Goal: Navigation & Orientation: Find specific page/section

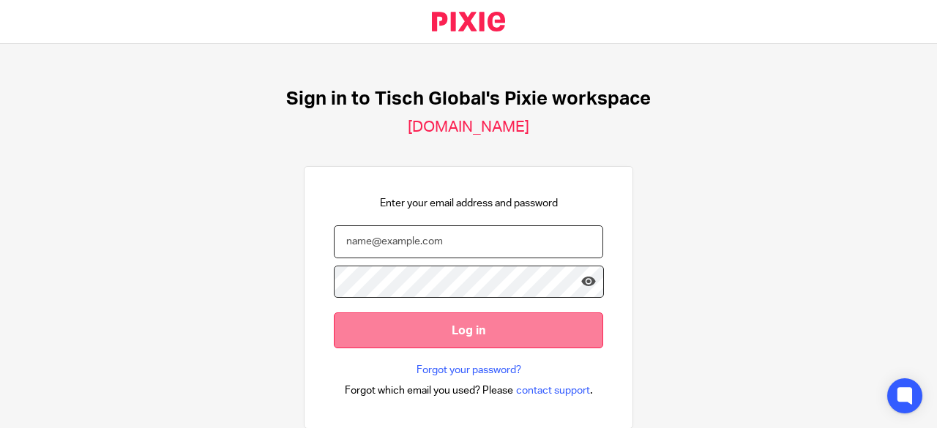
type input "[PERSON_NAME][EMAIL_ADDRESS][DOMAIN_NAME]"
click at [449, 324] on input "Log in" at bounding box center [468, 330] width 269 height 36
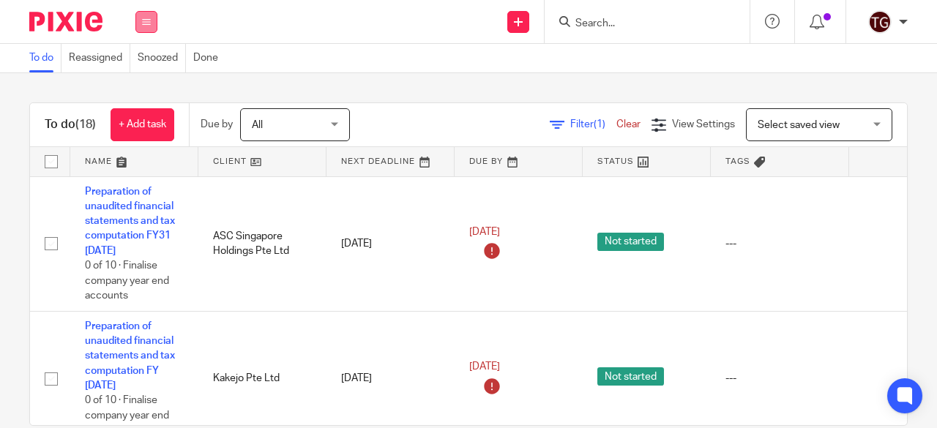
click at [143, 20] on icon at bounding box center [146, 22] width 9 height 9
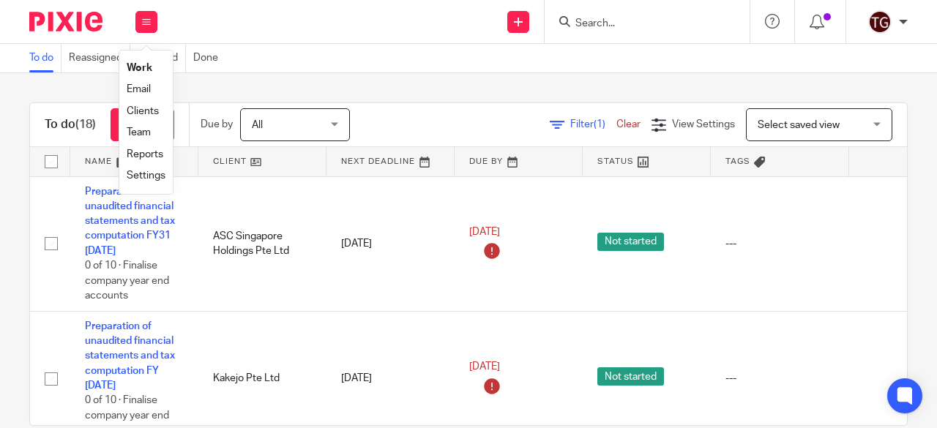
click at [155, 175] on link "Settings" at bounding box center [146, 176] width 39 height 10
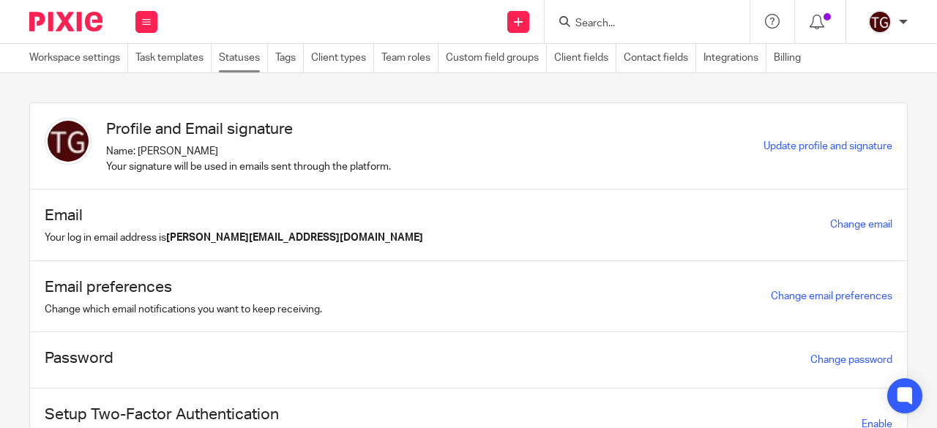
click at [234, 61] on link "Statuses" at bounding box center [243, 58] width 49 height 29
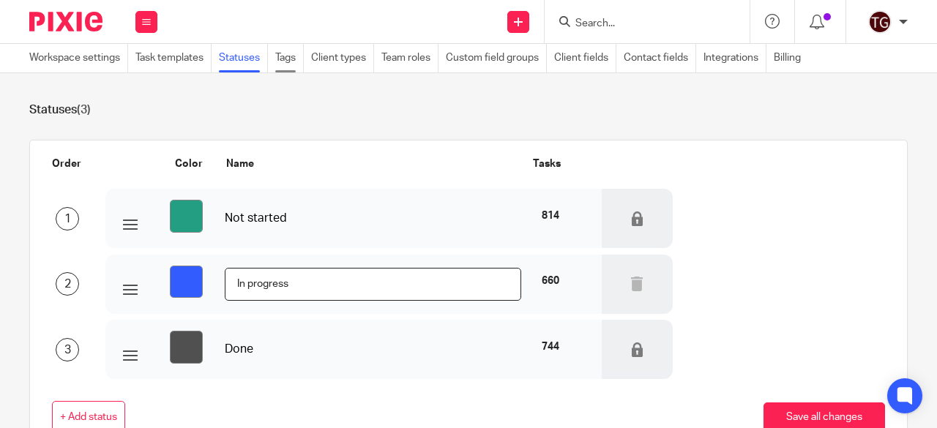
click at [293, 56] on link "Tags" at bounding box center [289, 58] width 29 height 29
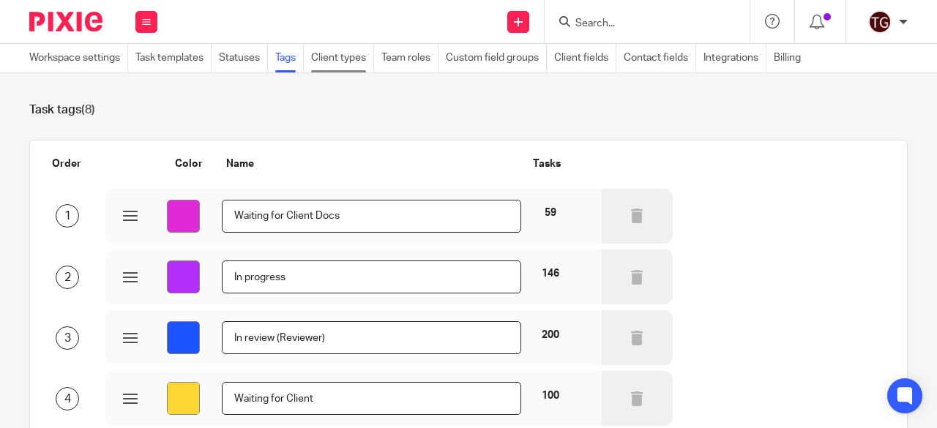
click at [351, 58] on link "Client types" at bounding box center [342, 58] width 63 height 29
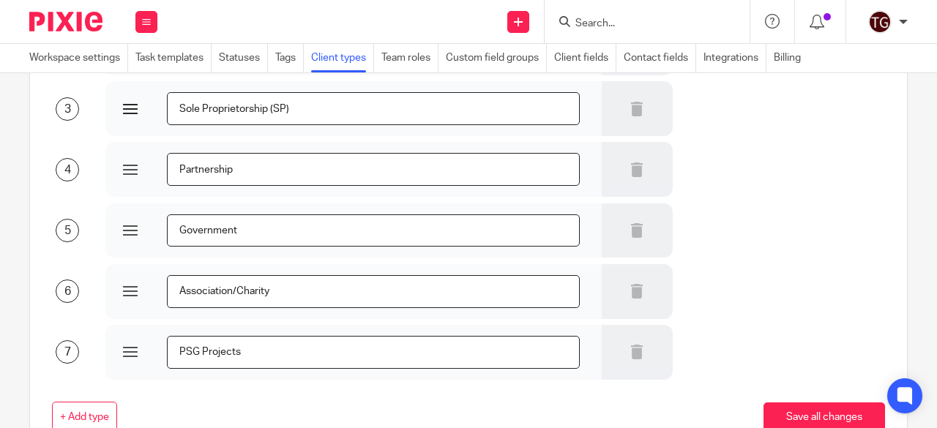
scroll to position [323, 0]
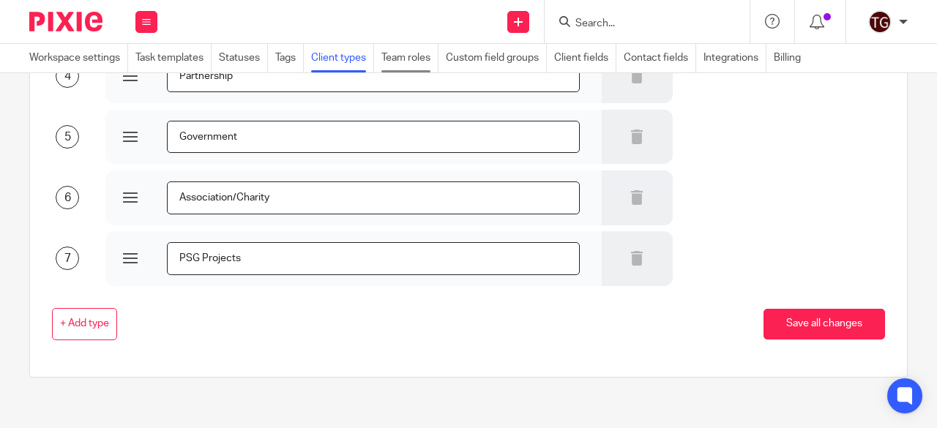
click at [413, 60] on link "Team roles" at bounding box center [409, 58] width 57 height 29
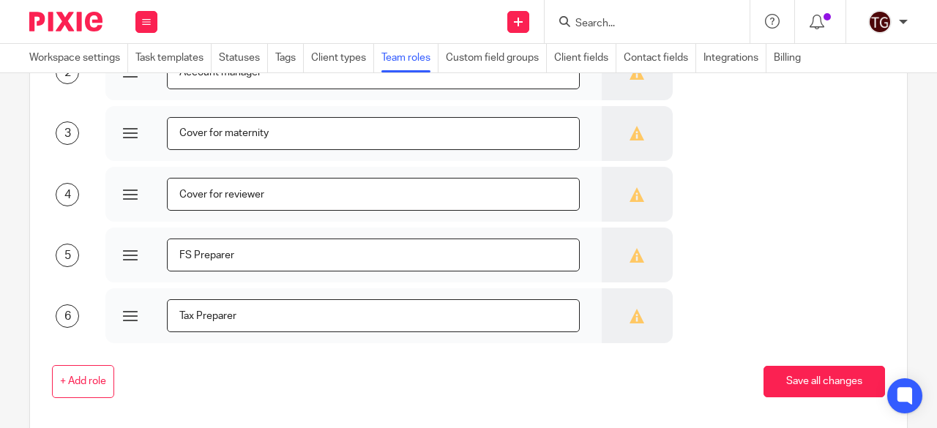
scroll to position [220, 0]
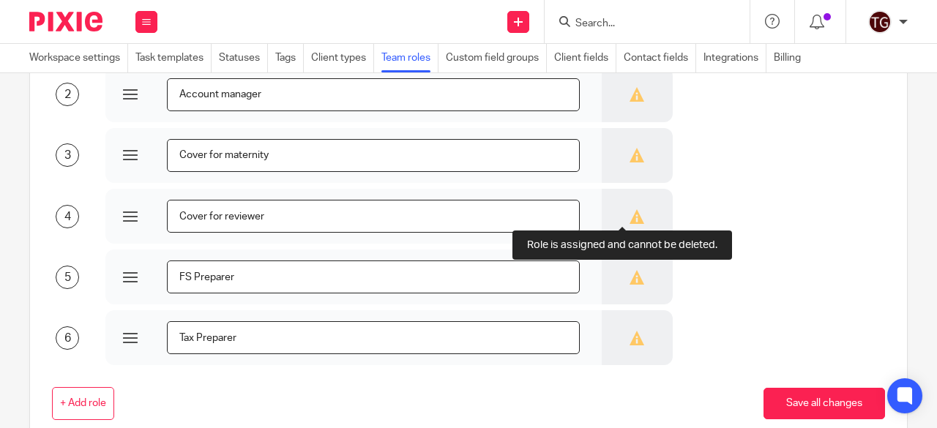
click at [629, 217] on icon at bounding box center [636, 216] width 15 height 15
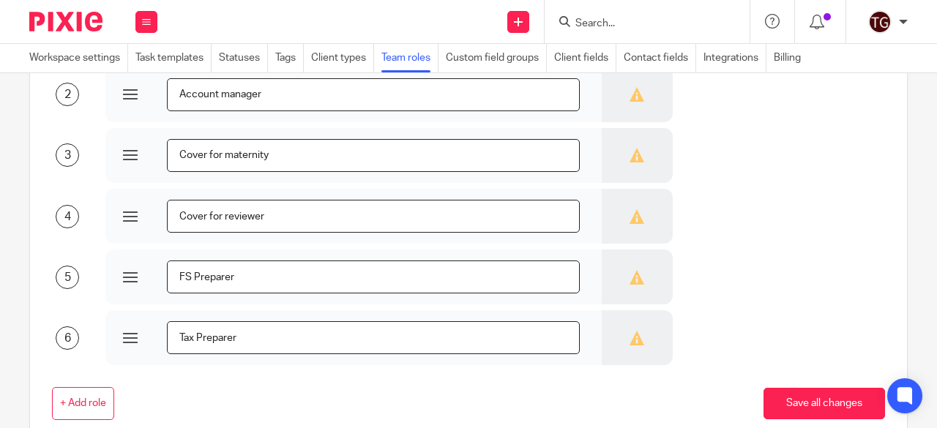
click at [629, 217] on icon at bounding box center [636, 216] width 15 height 15
click at [126, 214] on div at bounding box center [130, 216] width 15 height 15
drag, startPoint x: 631, startPoint y: 220, endPoint x: 624, endPoint y: 219, distance: 7.5
click at [629, 220] on div at bounding box center [637, 216] width 71 height 55
click at [141, 22] on button at bounding box center [146, 22] width 22 height 22
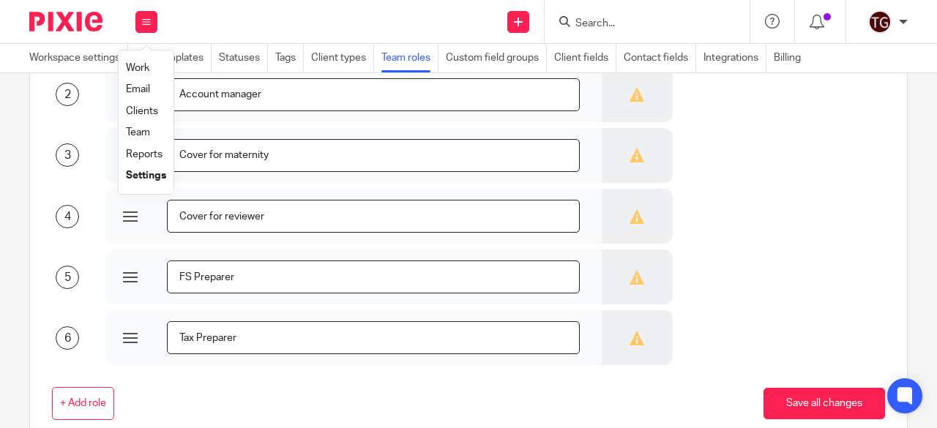
click at [135, 67] on link "Work" at bounding box center [137, 68] width 23 height 10
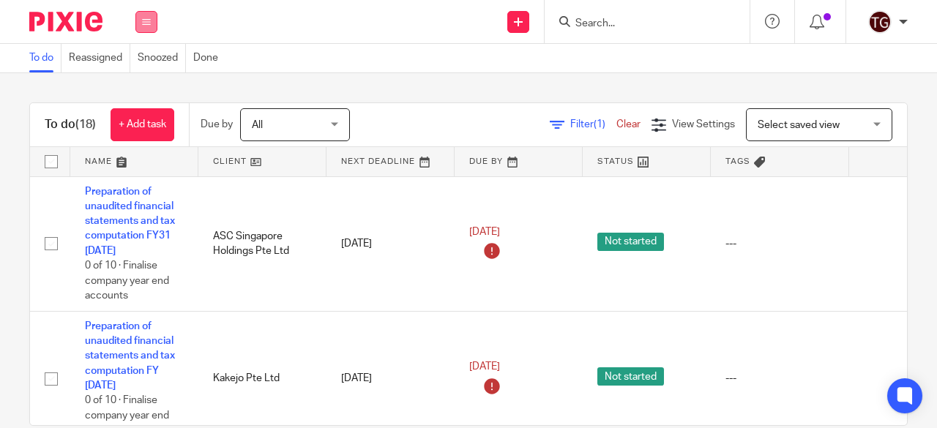
click at [147, 18] on icon at bounding box center [146, 22] width 9 height 9
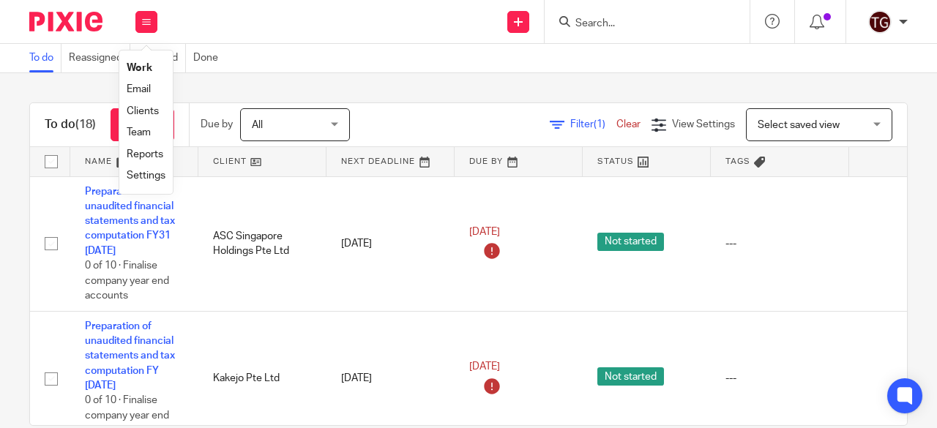
click at [149, 109] on link "Clients" at bounding box center [143, 111] width 32 height 10
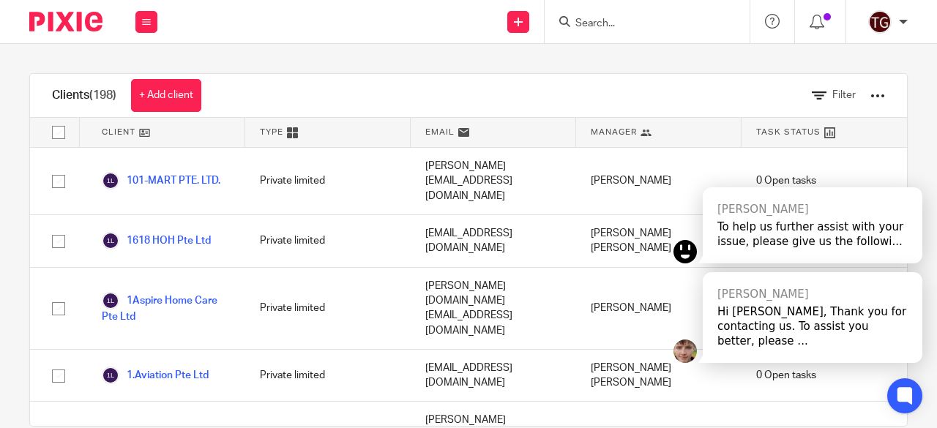
click at [154, 25] on button at bounding box center [146, 22] width 22 height 22
click at [149, 173] on link "Settings" at bounding box center [146, 176] width 39 height 10
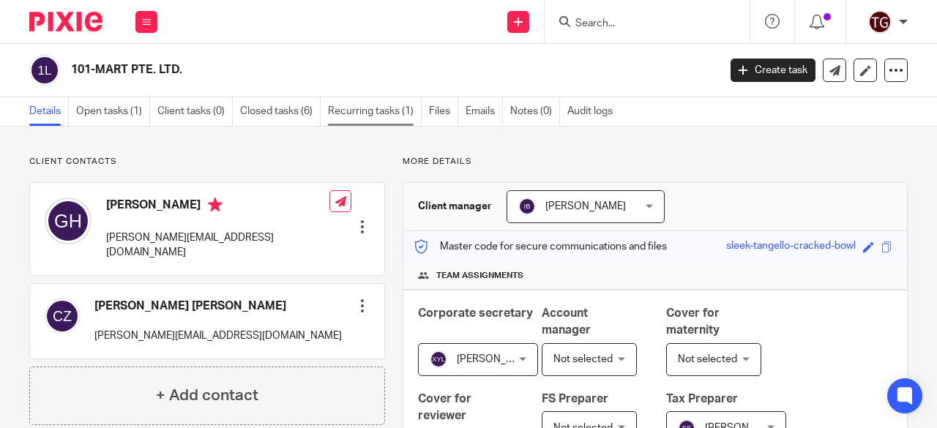
click at [376, 111] on link "Recurring tasks (1)" at bounding box center [375, 111] width 94 height 29
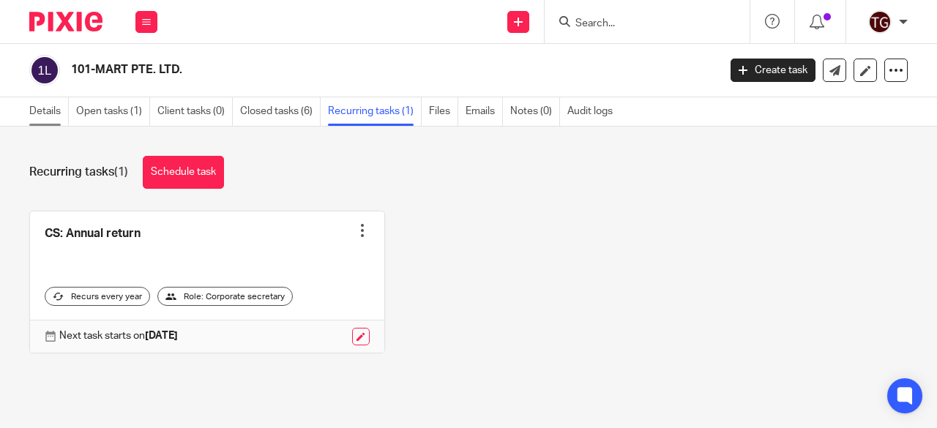
click at [57, 107] on link "Details" at bounding box center [49, 111] width 40 height 29
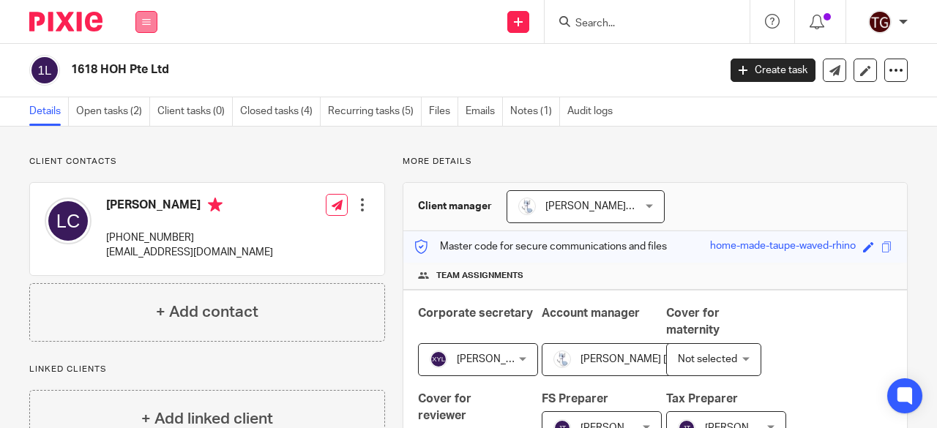
click at [148, 24] on icon at bounding box center [146, 22] width 9 height 9
click at [357, 102] on link "Recurring tasks (5)" at bounding box center [375, 111] width 94 height 29
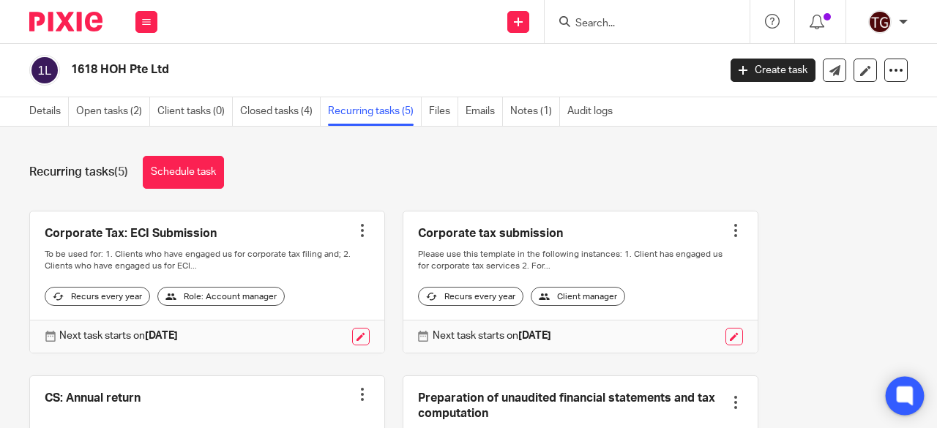
click at [896, 397] on icon at bounding box center [905, 396] width 24 height 24
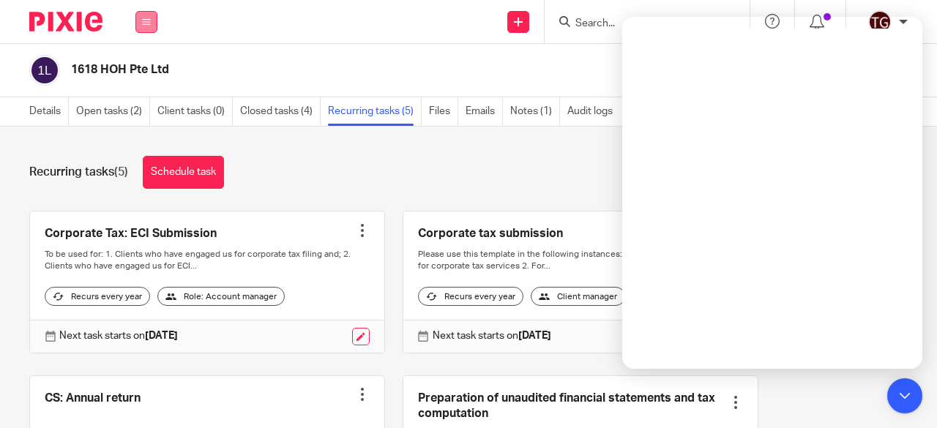
click at [143, 27] on button at bounding box center [146, 22] width 22 height 22
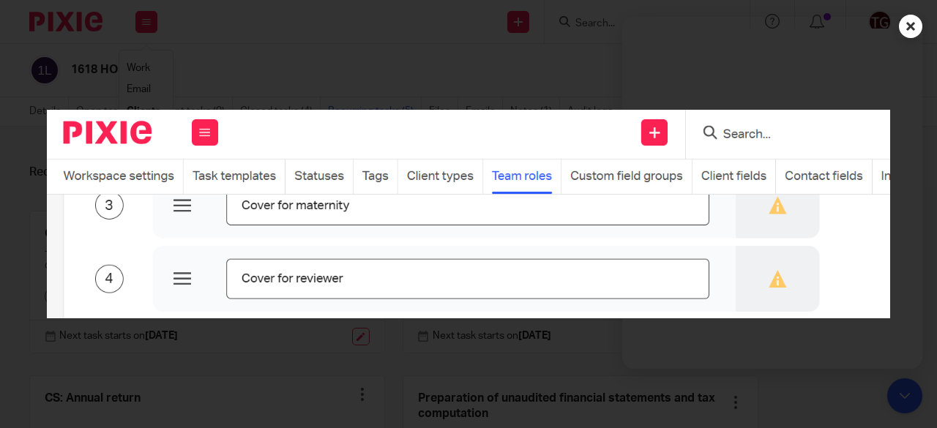
click at [905, 31] on icon at bounding box center [910, 26] width 23 height 23
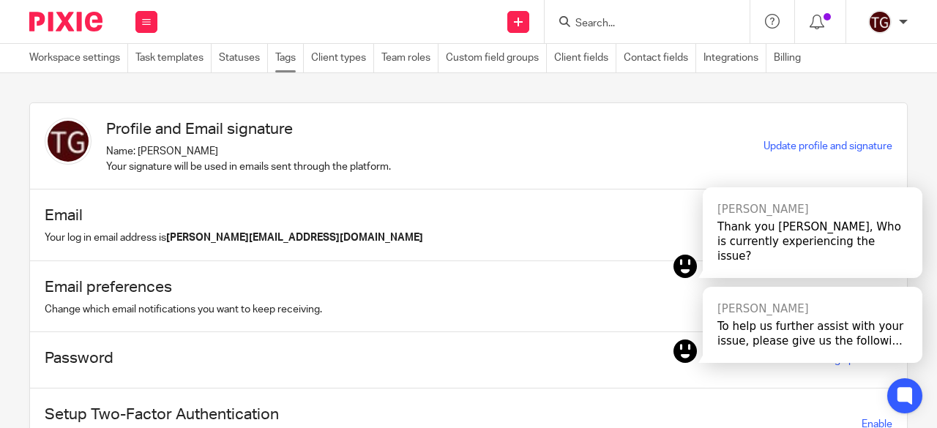
click at [288, 55] on link "Tags" at bounding box center [289, 58] width 29 height 29
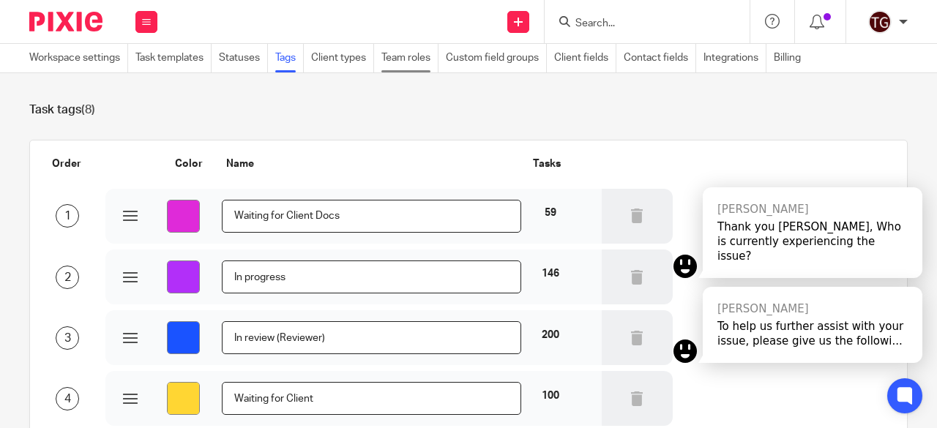
click at [403, 53] on link "Team roles" at bounding box center [409, 58] width 57 height 29
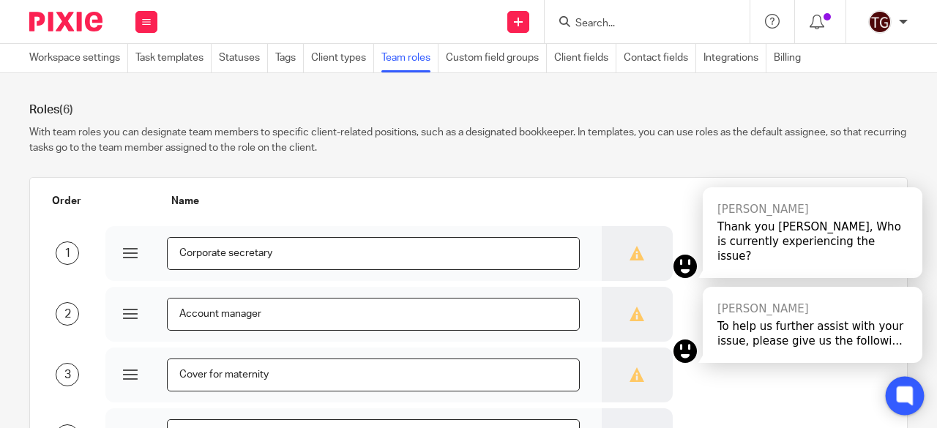
click at [907, 394] on icon at bounding box center [904, 395] width 11 height 11
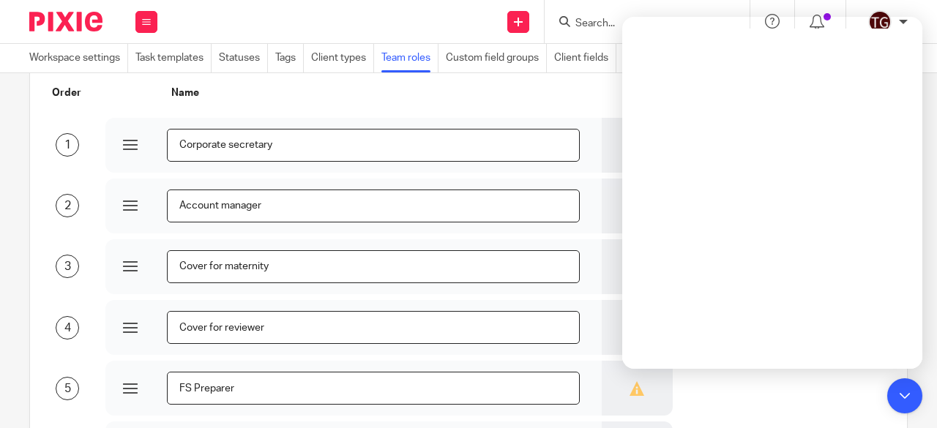
scroll to position [293, 0]
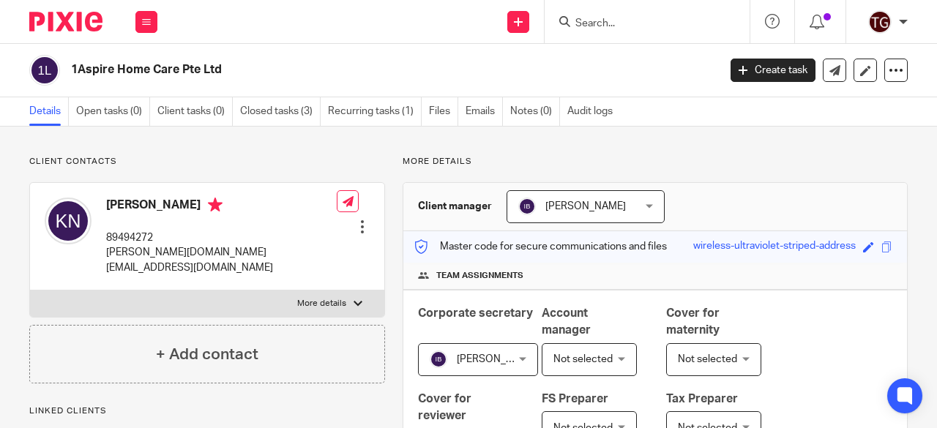
scroll to position [220, 0]
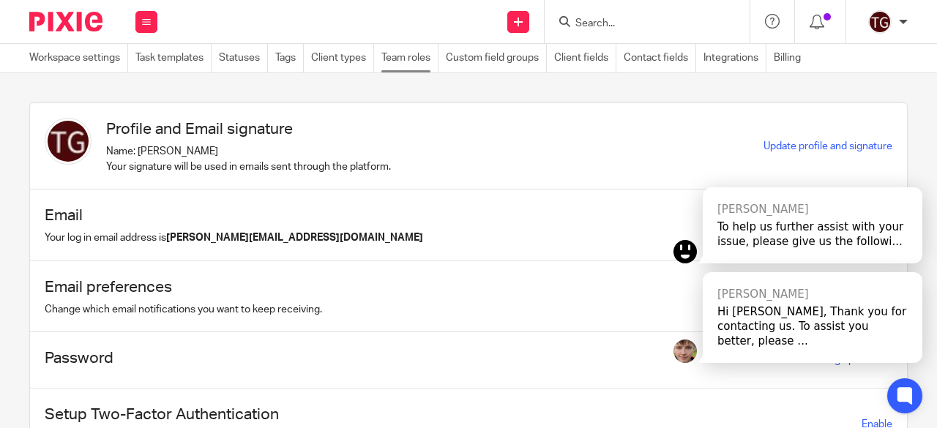
click at [408, 59] on link "Team roles" at bounding box center [409, 58] width 57 height 29
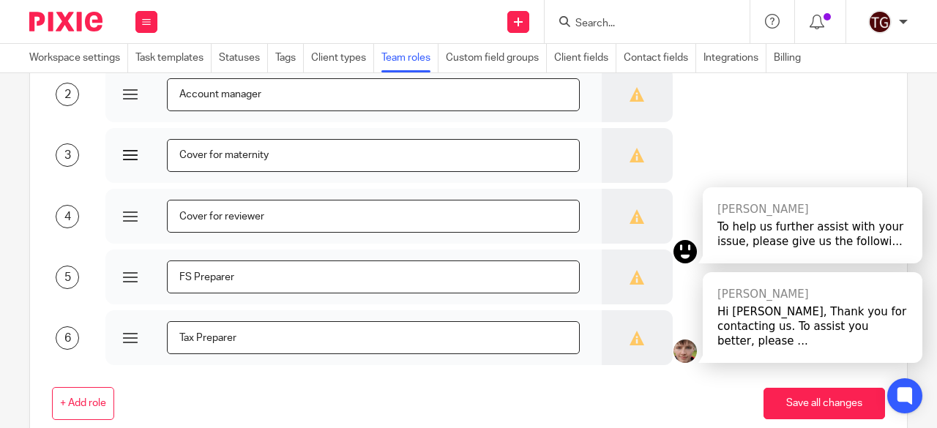
scroll to position [293, 0]
